Goal: Entertainment & Leisure: Browse casually

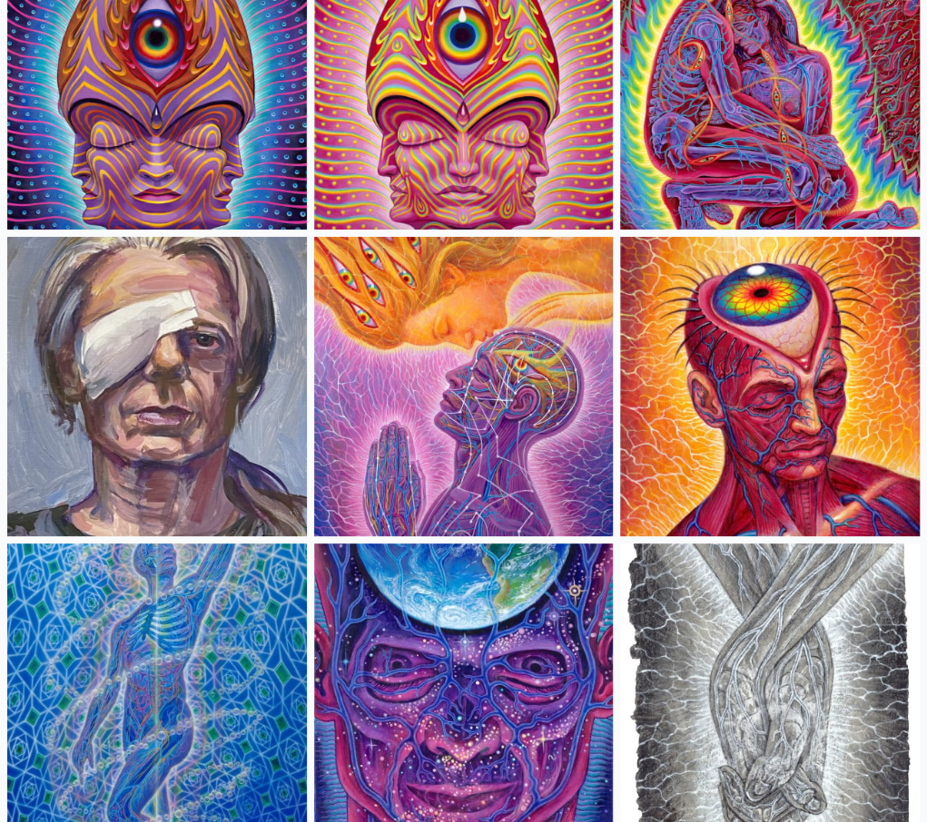
scroll to position [5537, 0]
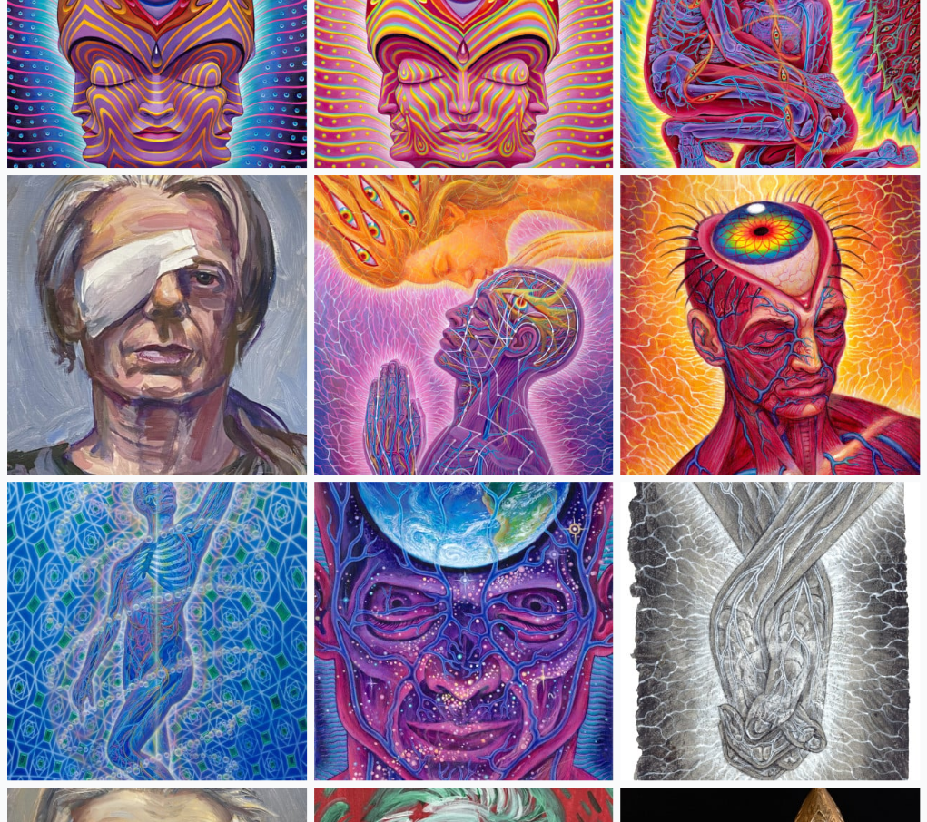
click at [541, 340] on img at bounding box center [464, 325] width 300 height 300
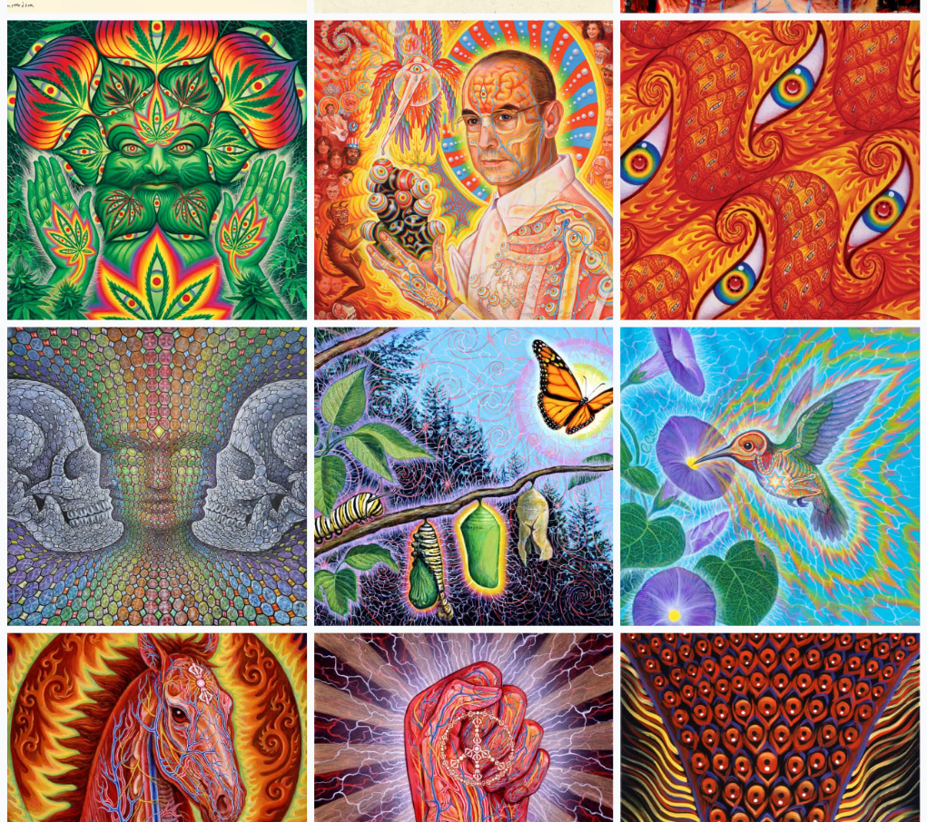
scroll to position [12890, 0]
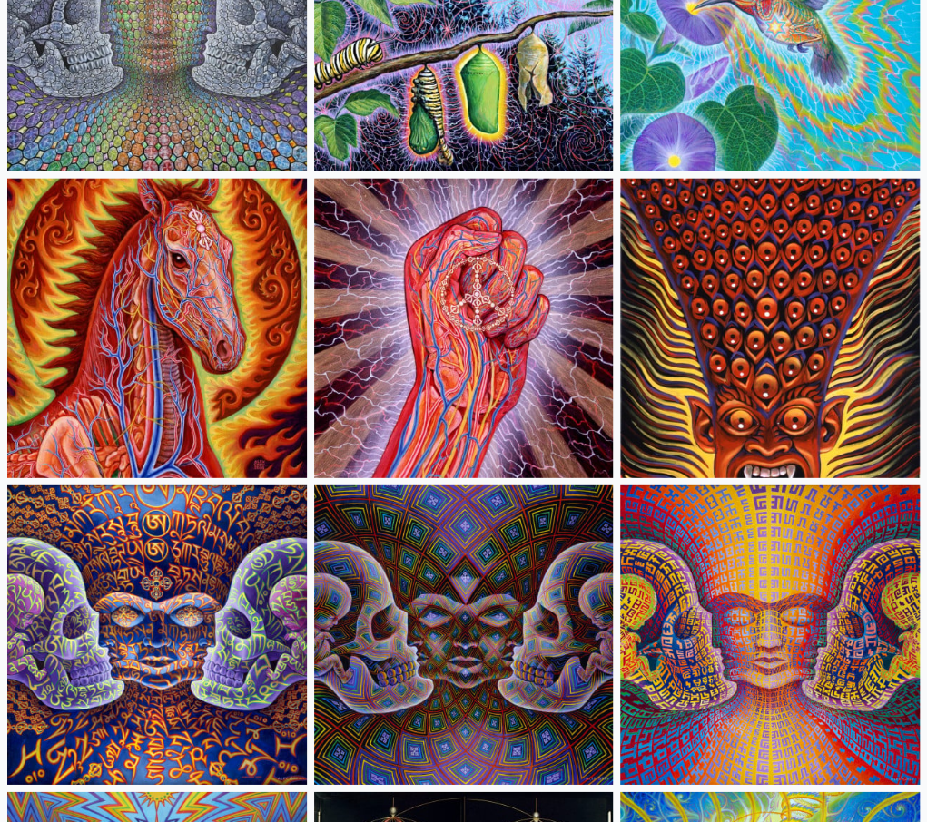
click at [240, 303] on img at bounding box center [157, 329] width 300 height 300
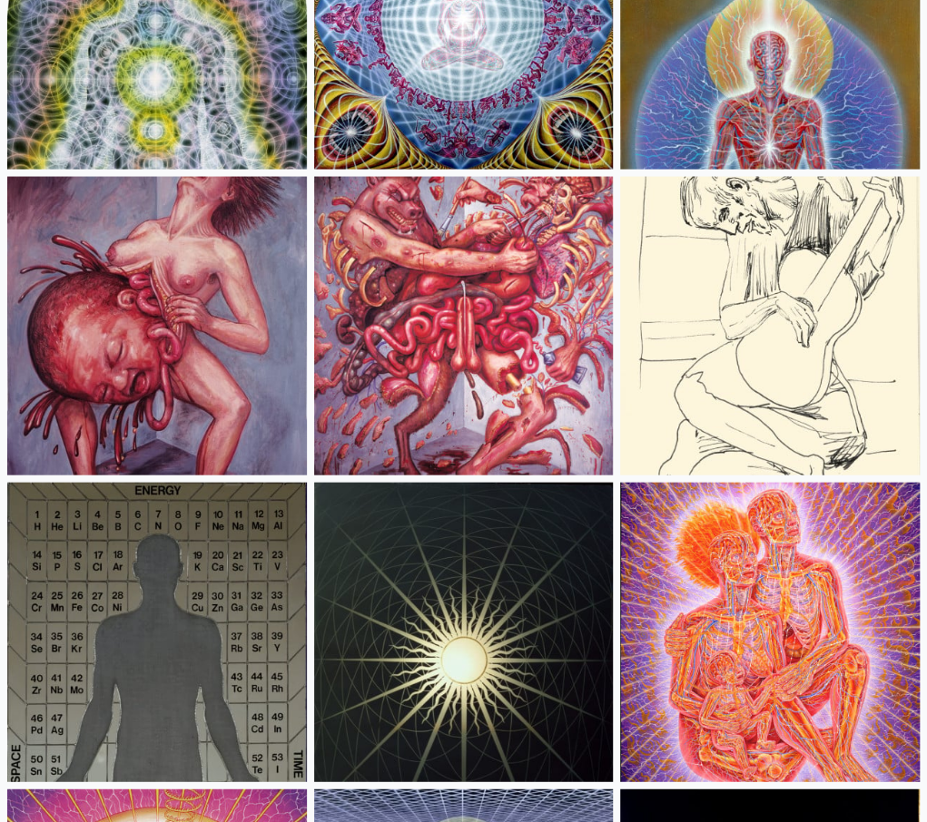
scroll to position [26334, 0]
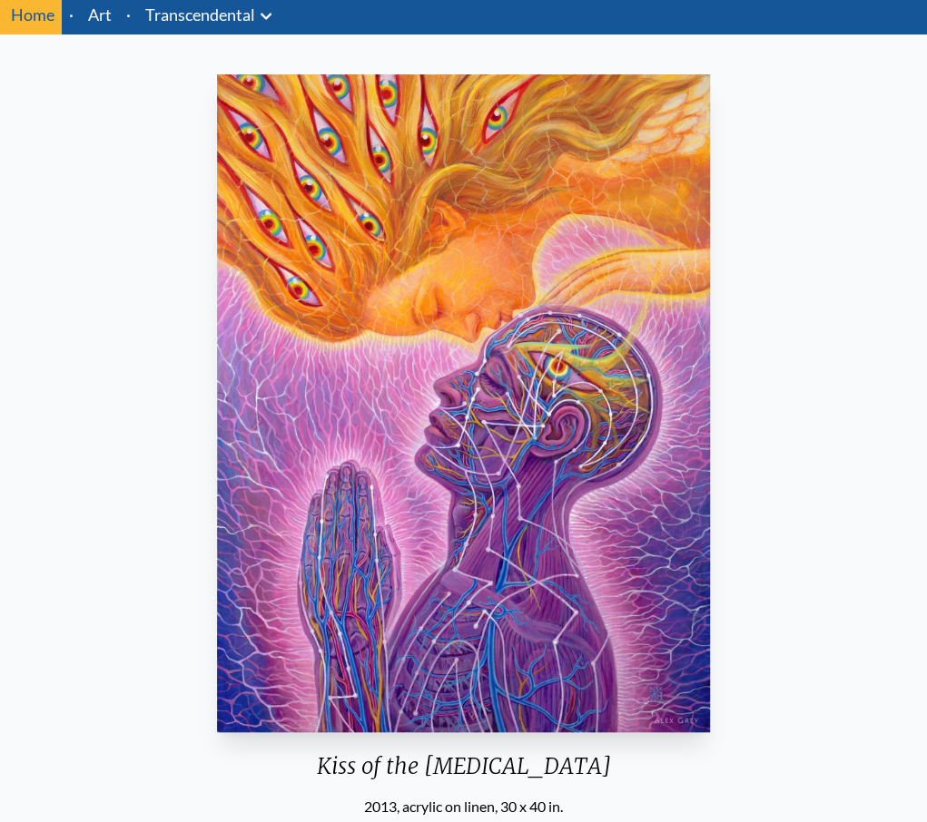
scroll to position [8, 0]
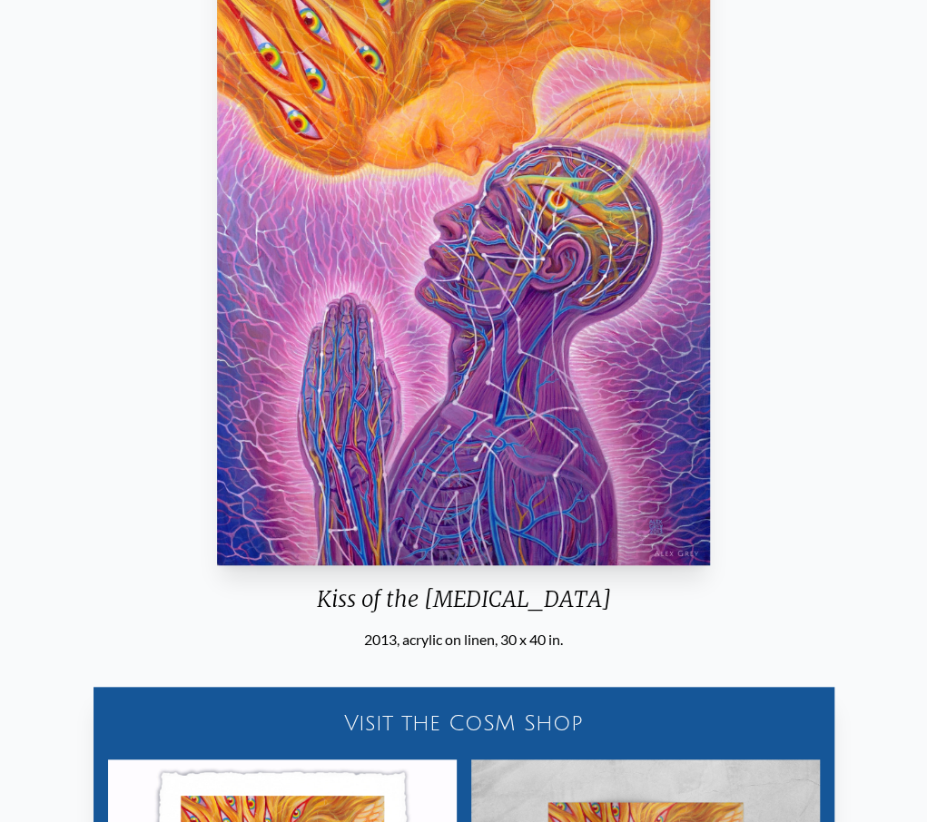
scroll to position [272, 0]
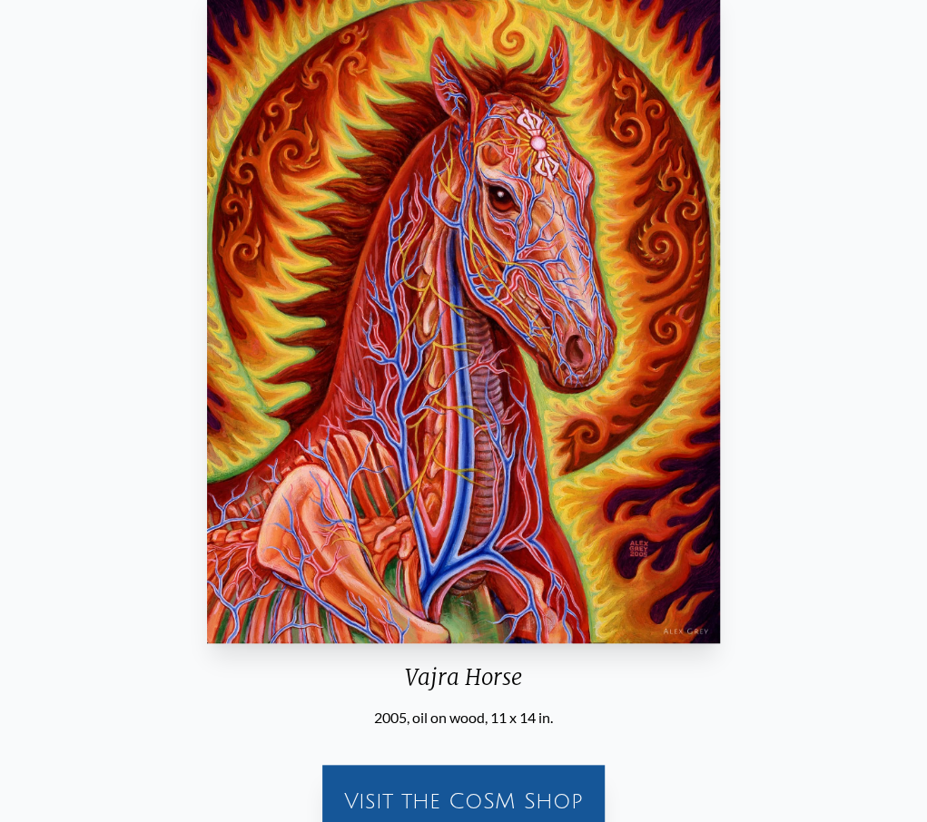
scroll to position [91, 0]
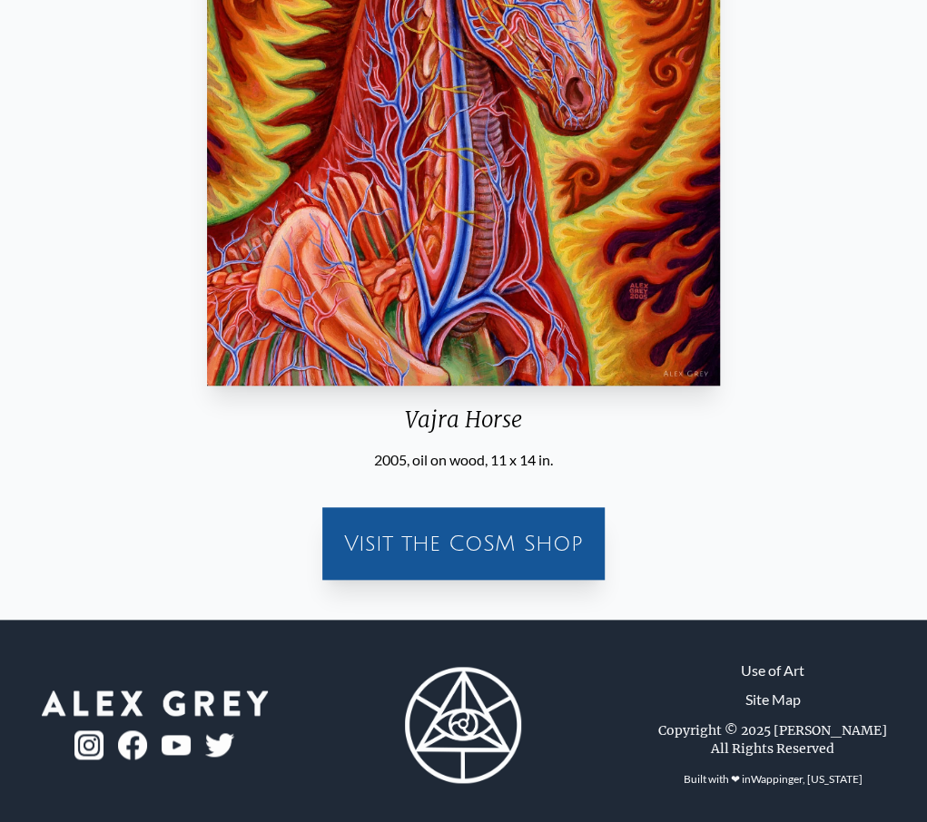
scroll to position [418, 0]
